Goal: Use online tool/utility: Utilize a website feature to perform a specific function

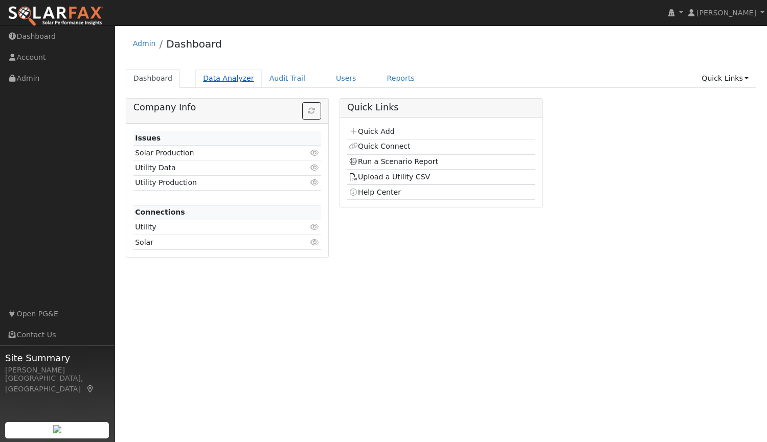
click at [233, 75] on link "Data Analyzer" at bounding box center [228, 78] width 66 height 19
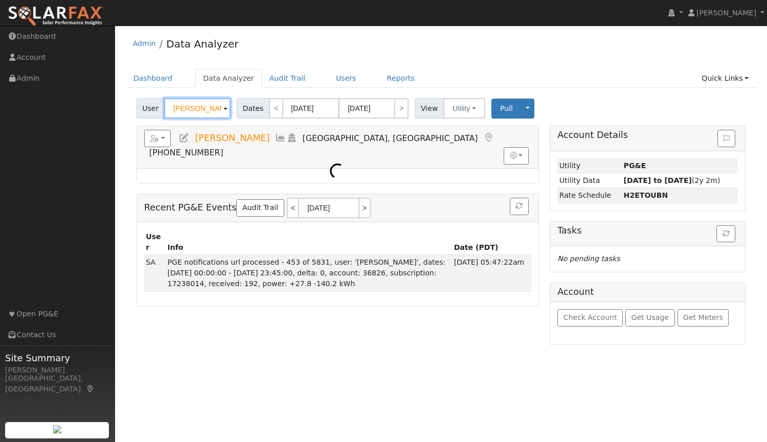
drag, startPoint x: 214, startPoint y: 108, endPoint x: 138, endPoint y: 105, distance: 76.2
click at [138, 105] on div "User Keith Sippola" at bounding box center [184, 108] width 97 height 20
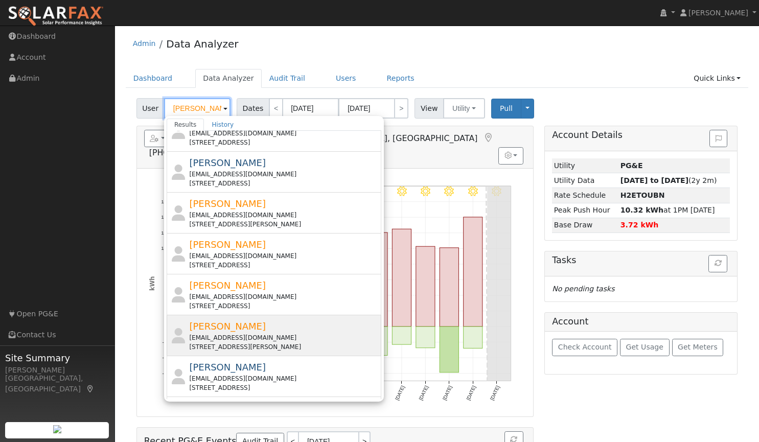
scroll to position [272, 0]
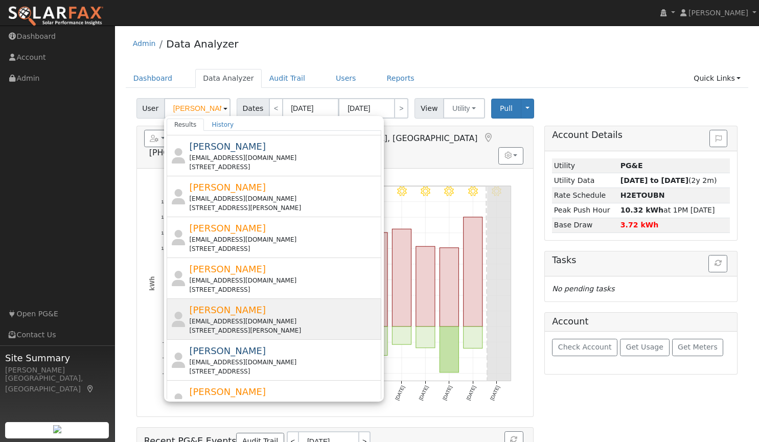
click at [223, 317] on div "mikelipstein@gmail.com" at bounding box center [284, 321] width 190 height 9
type input "Mike Lipstein"
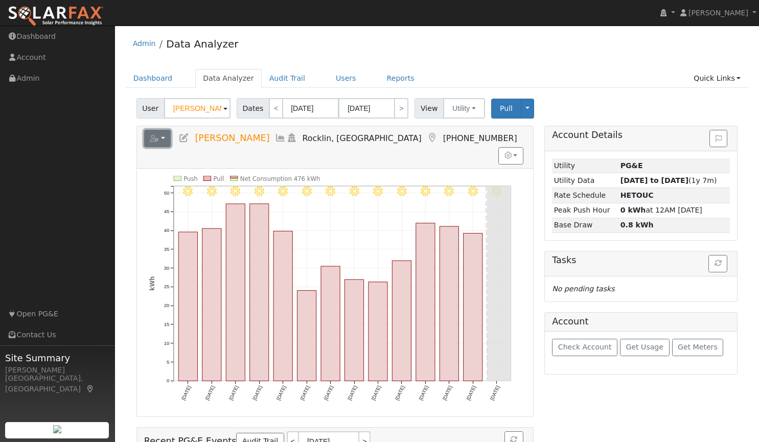
click at [166, 141] on button "button" at bounding box center [157, 138] width 27 height 17
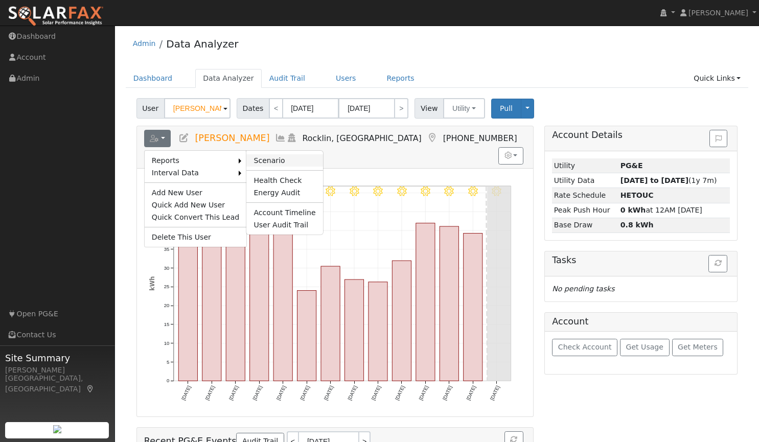
click at [260, 157] on link "Scenario" at bounding box center [284, 160] width 76 height 12
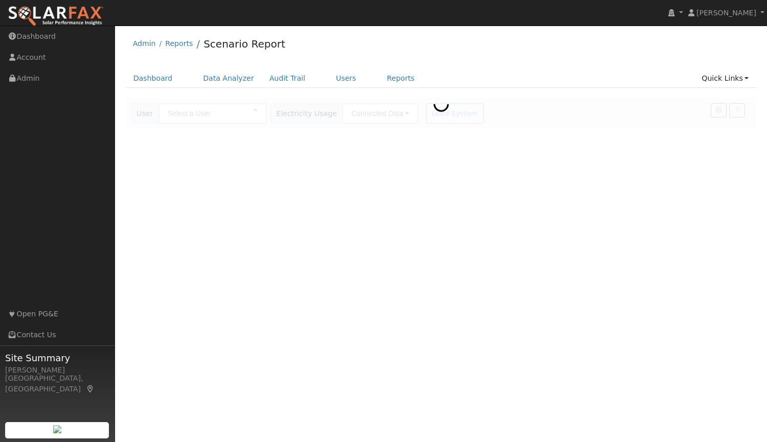
type input "[PERSON_NAME]"
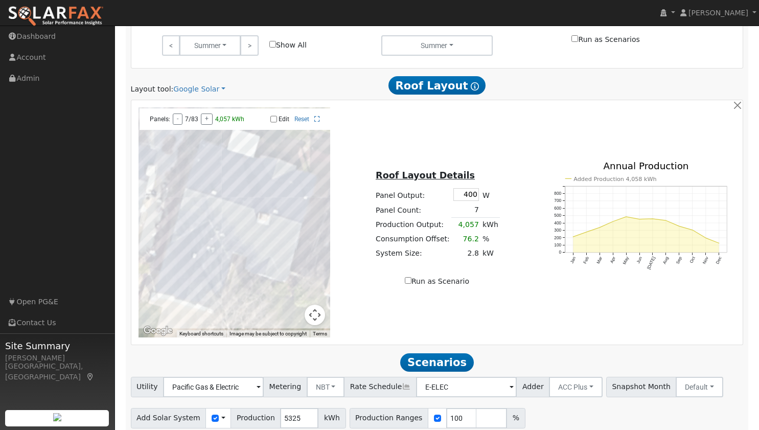
scroll to position [538, 0]
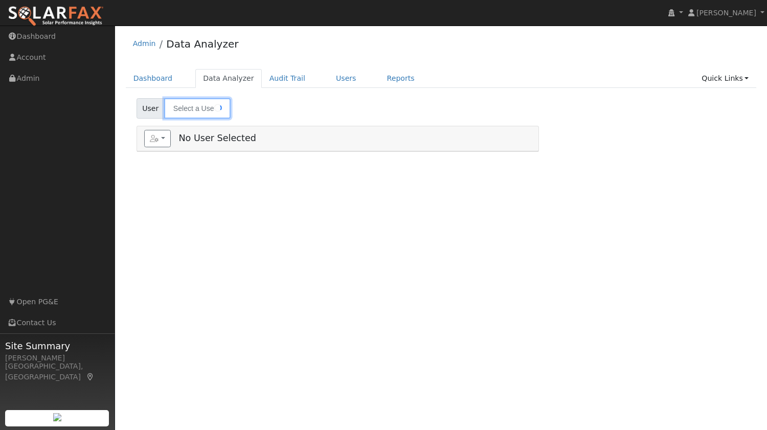
type input "[PERSON_NAME]"
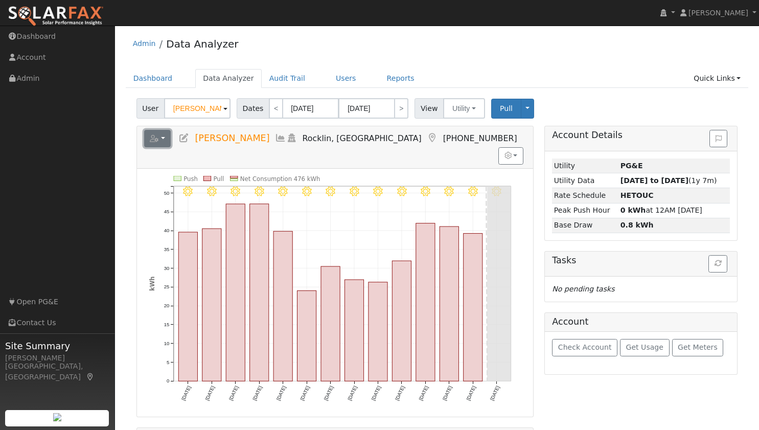
click at [163, 140] on button "button" at bounding box center [157, 138] width 27 height 17
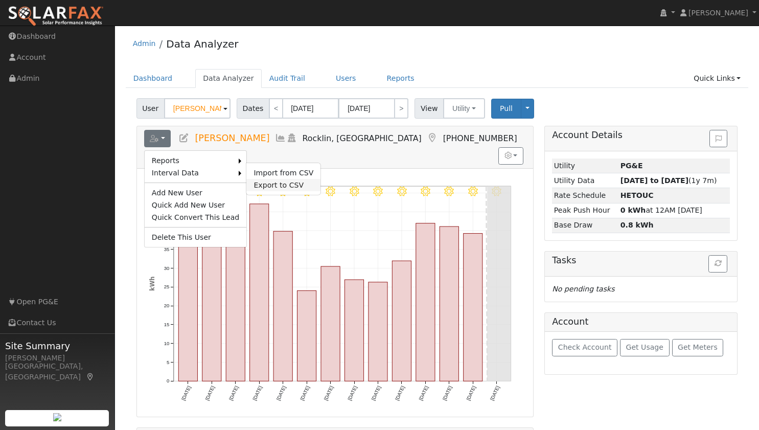
click at [250, 182] on link "Export to CSV" at bounding box center [283, 185] width 74 height 12
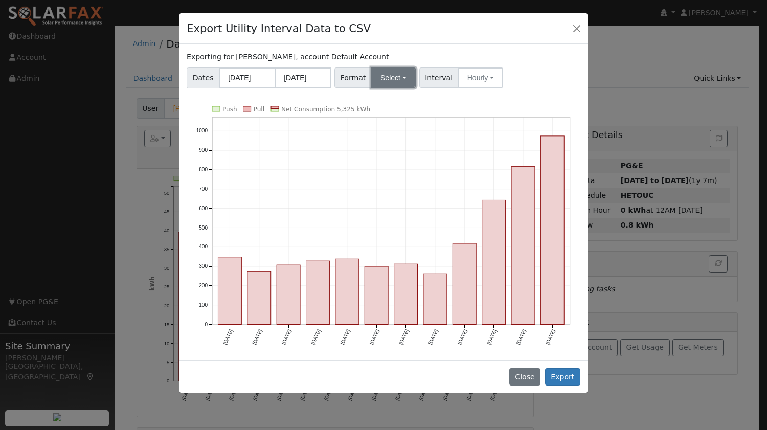
click at [384, 84] on button "Select" at bounding box center [393, 77] width 44 height 20
click at [404, 164] on link "Aurora" at bounding box center [405, 165] width 73 height 14
click at [465, 80] on button "Hourly" at bounding box center [482, 77] width 45 height 20
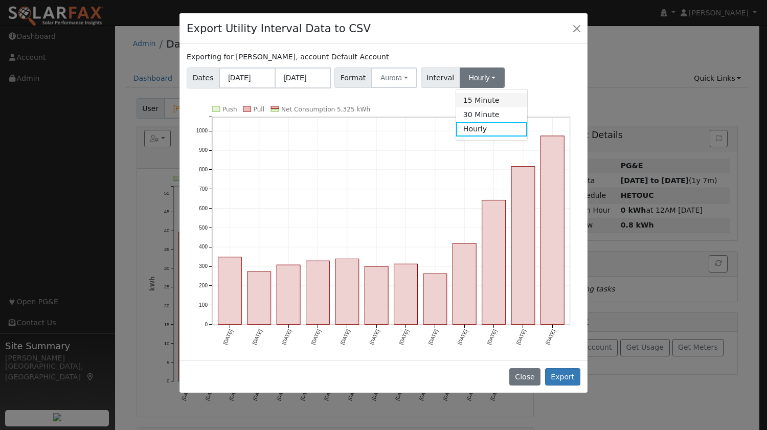
click at [473, 103] on link "15 Minute" at bounding box center [491, 100] width 71 height 14
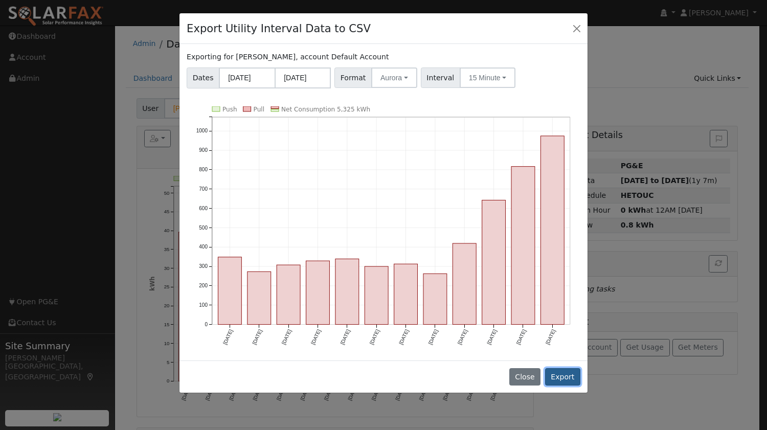
click at [561, 374] on button "Export" at bounding box center [562, 376] width 35 height 17
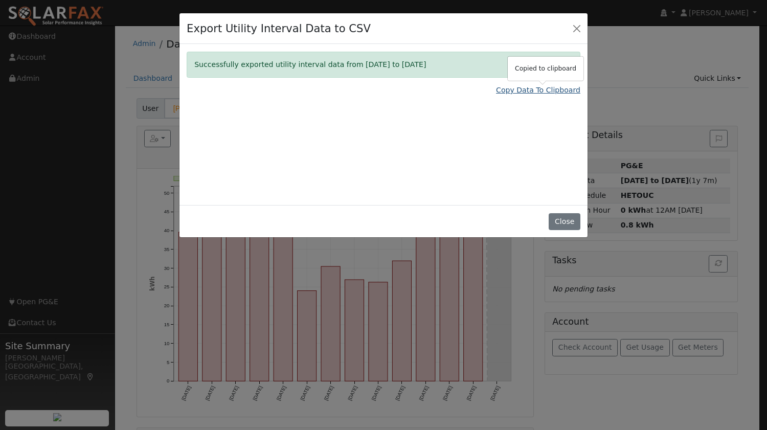
click at [520, 89] on link "Copy Data To Clipboard" at bounding box center [538, 90] width 84 height 11
click at [580, 30] on button "Close" at bounding box center [576, 28] width 14 height 14
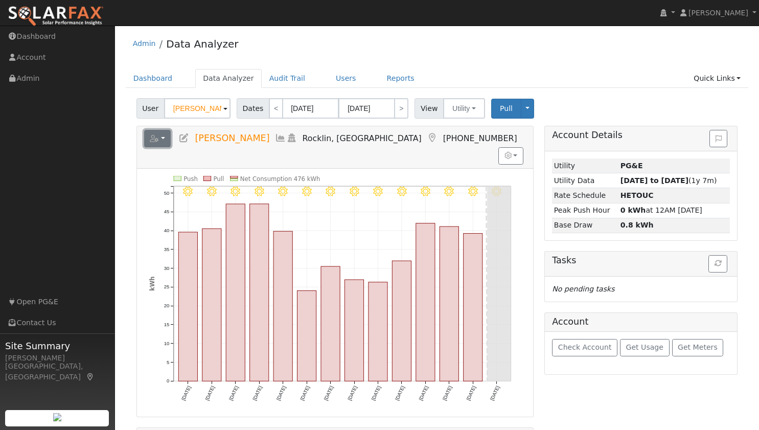
click at [164, 139] on button "button" at bounding box center [157, 138] width 27 height 17
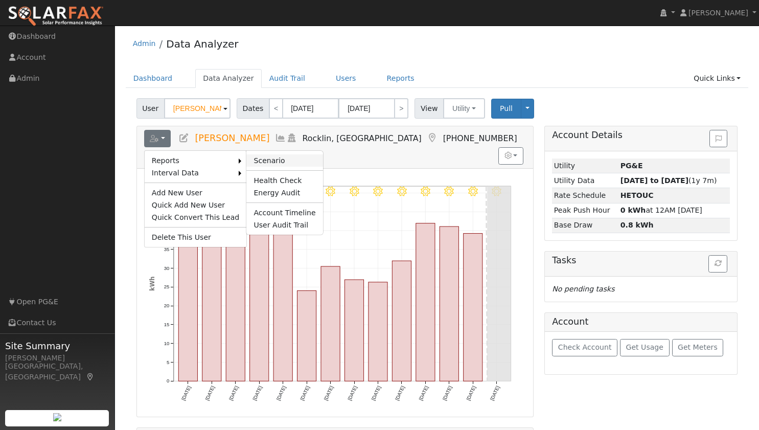
click at [251, 156] on link "Scenario" at bounding box center [284, 160] width 76 height 12
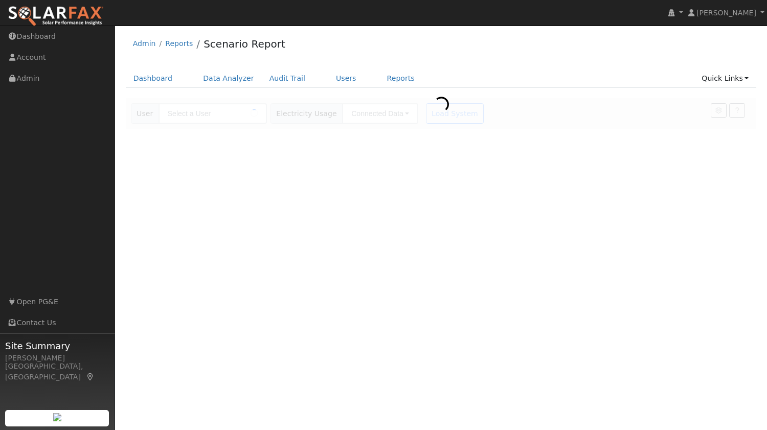
type input "[PERSON_NAME]"
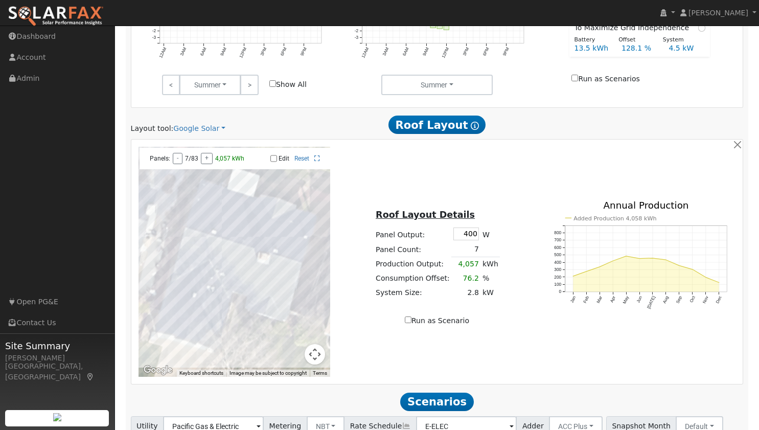
scroll to position [538, 0]
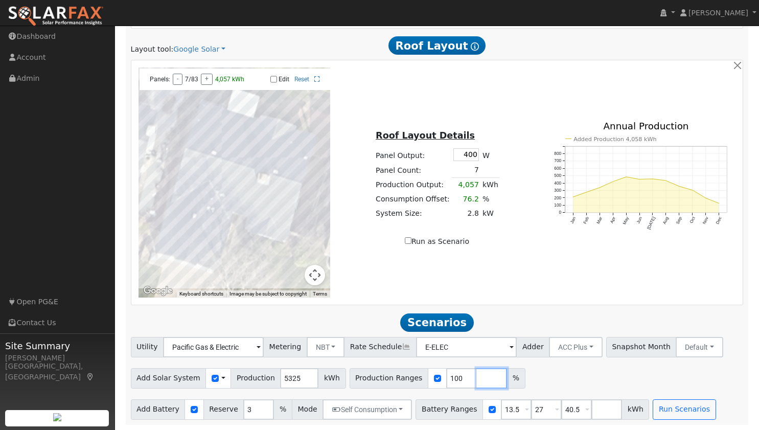
click at [476, 378] on input "number" at bounding box center [491, 378] width 31 height 20
type input "174"
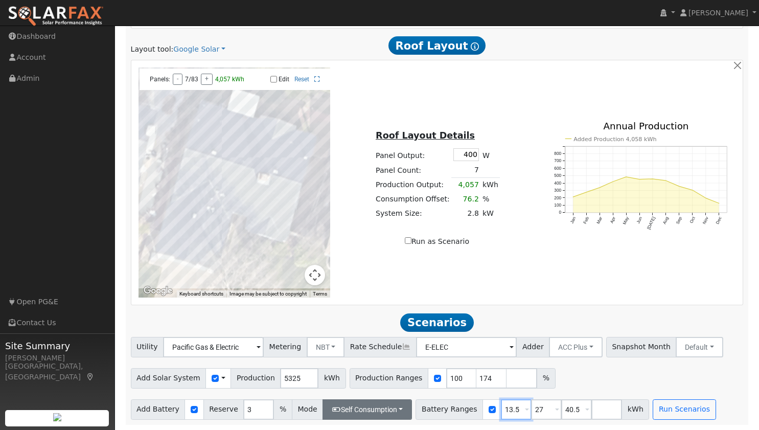
drag, startPoint x: 504, startPoint y: 407, endPoint x: 402, endPoint y: 401, distance: 101.9
click at [402, 401] on div "Add Battery Reserve 3 % Mode Self Consumption Self Consumption Peak Savings ACC…" at bounding box center [437, 408] width 616 height 24
type input "16"
drag, startPoint x: 531, startPoint y: 406, endPoint x: 507, endPoint y: 410, distance: 23.9
click at [507, 410] on div "Battery Ranges 16 Overrides Reserve % Mode None None Self Consumption Peak Savi…" at bounding box center [533, 409] width 234 height 20
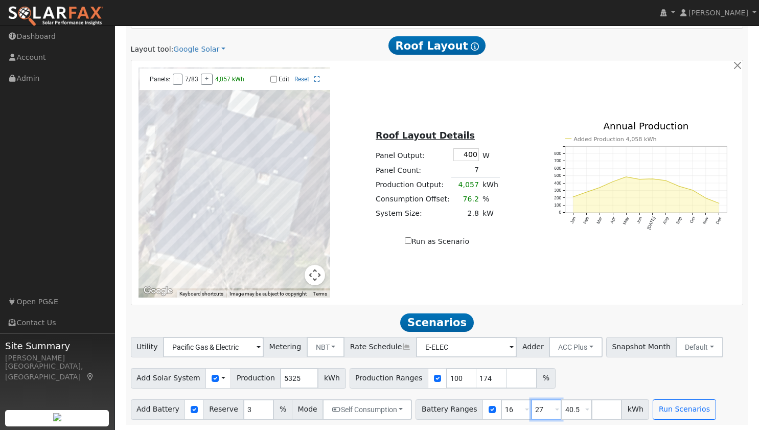
type input "40.5"
drag, startPoint x: 533, startPoint y: 411, endPoint x: 492, endPoint y: 408, distance: 40.5
click at [492, 408] on div "Battery Ranges 16 Overrides Reserve % Mode None None Self Consumption Peak Savi…" at bounding box center [517, 409] width 203 height 20
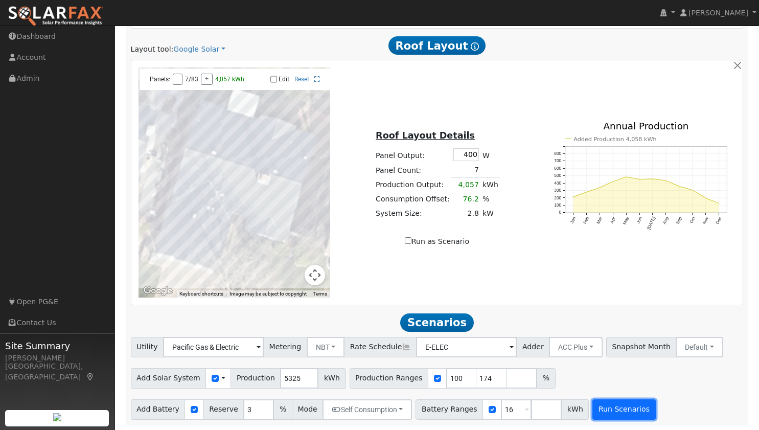
click at [610, 407] on button "Run Scenarios" at bounding box center [623, 409] width 63 height 20
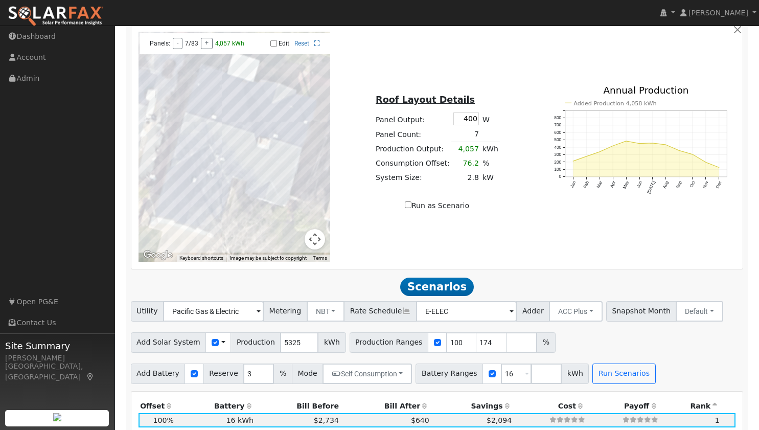
scroll to position [820, 0]
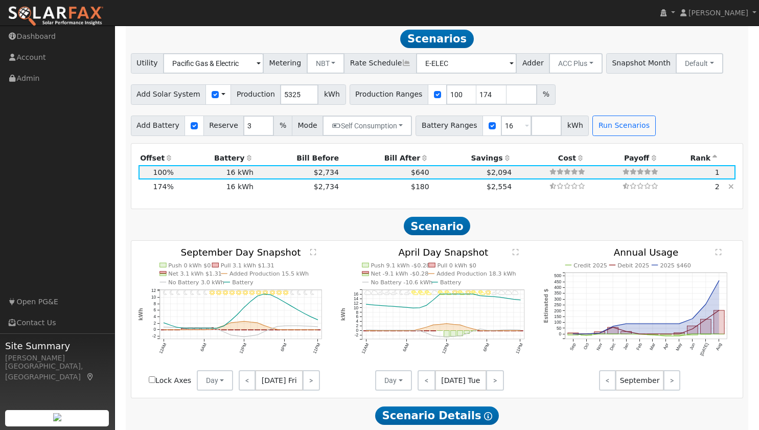
click at [205, 188] on td "16 kWh" at bounding box center [215, 186] width 80 height 14
type input "6.2"
type input "$21,621"
type input "$12,246"
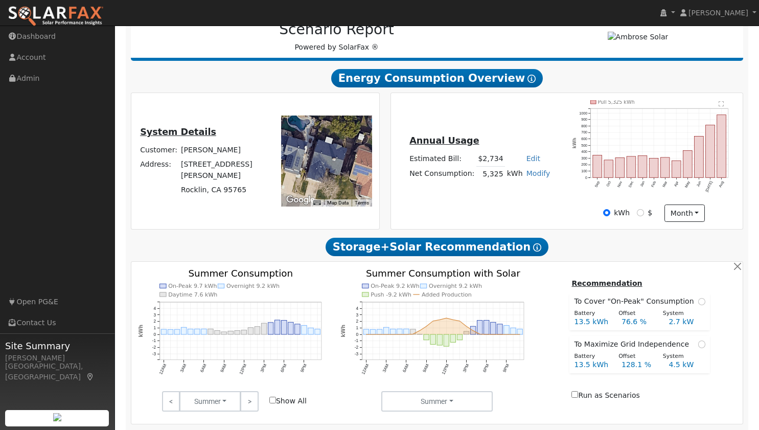
scroll to position [137, 0]
